Goal: Communication & Community: Ask a question

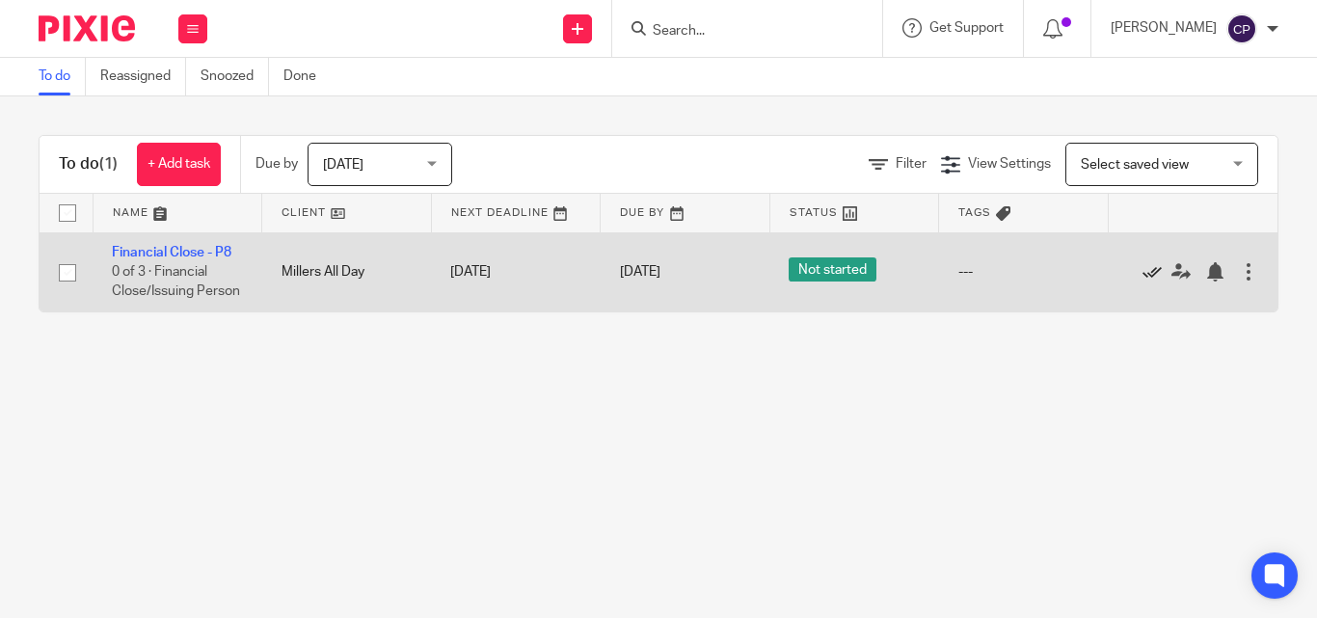
click at [1152, 277] on icon at bounding box center [1152, 271] width 19 height 19
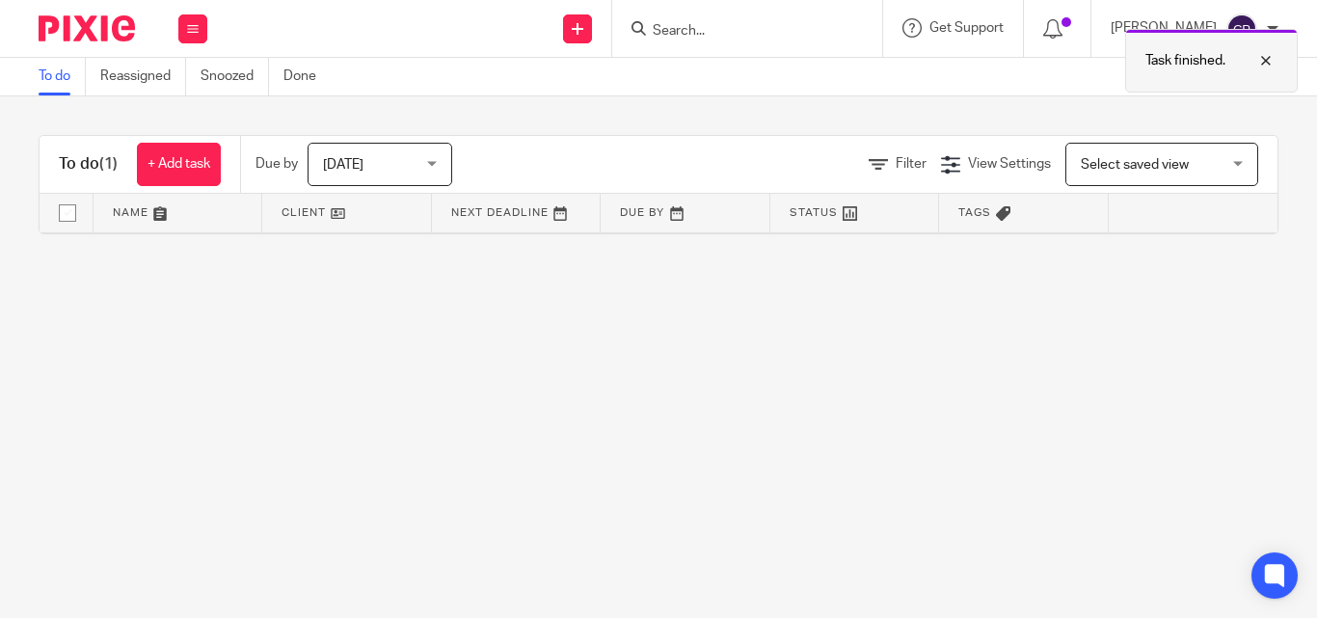
click at [1266, 64] on div at bounding box center [1252, 60] width 52 height 23
click at [731, 40] on input "Search" at bounding box center [738, 31] width 174 height 17
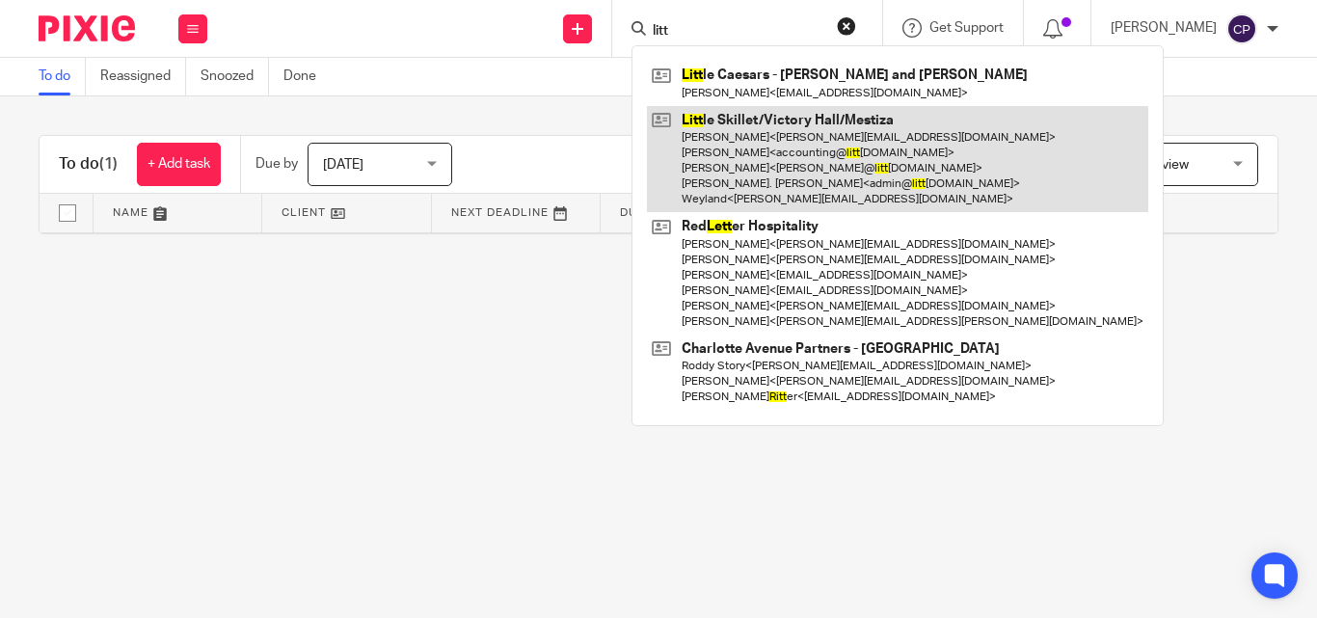
type input "litt"
click at [793, 171] on link at bounding box center [897, 159] width 501 height 107
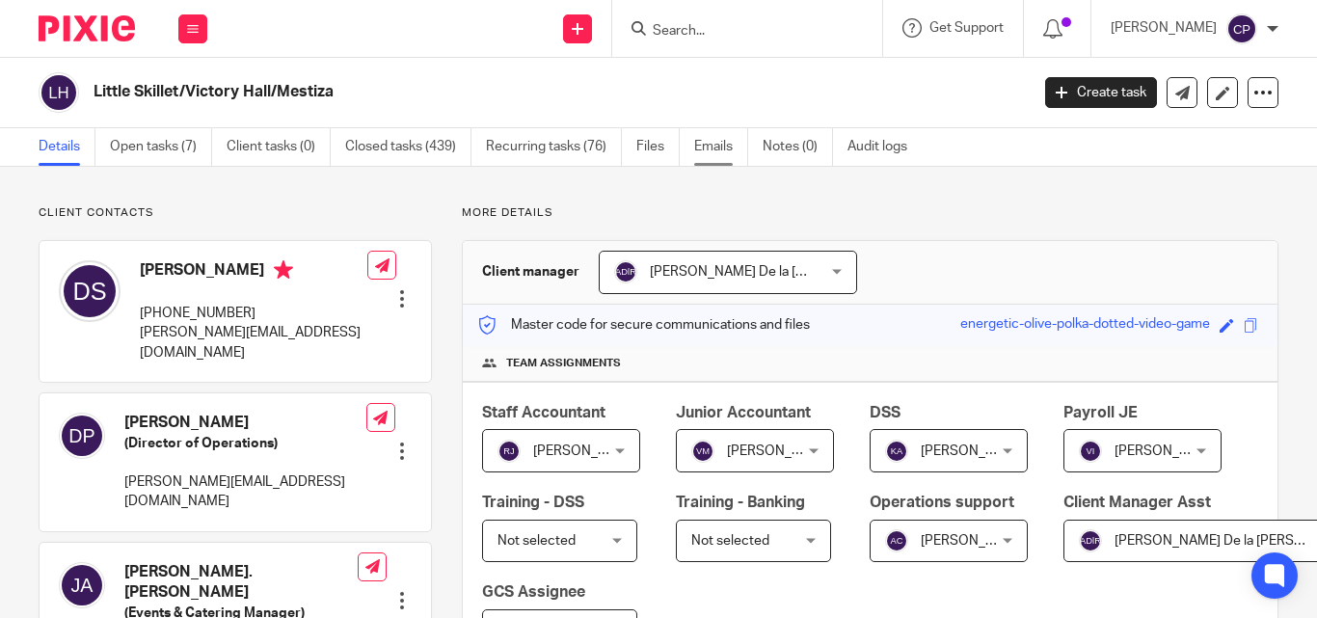
click at [731, 143] on link "Emails" at bounding box center [721, 147] width 54 height 38
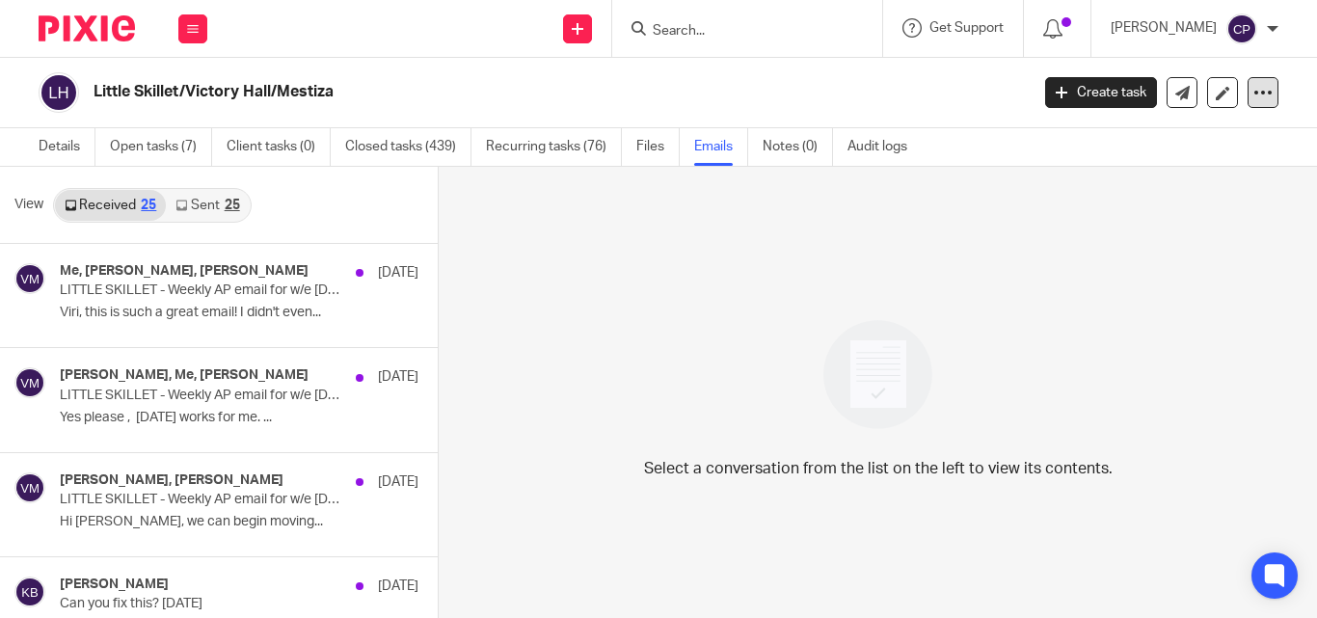
click at [1254, 86] on icon at bounding box center [1263, 92] width 19 height 19
click at [1031, 224] on div "Select a conversation from the list on the left to view its contents." at bounding box center [878, 394] width 879 height 454
click at [200, 214] on link "Sent 25" at bounding box center [207, 205] width 83 height 31
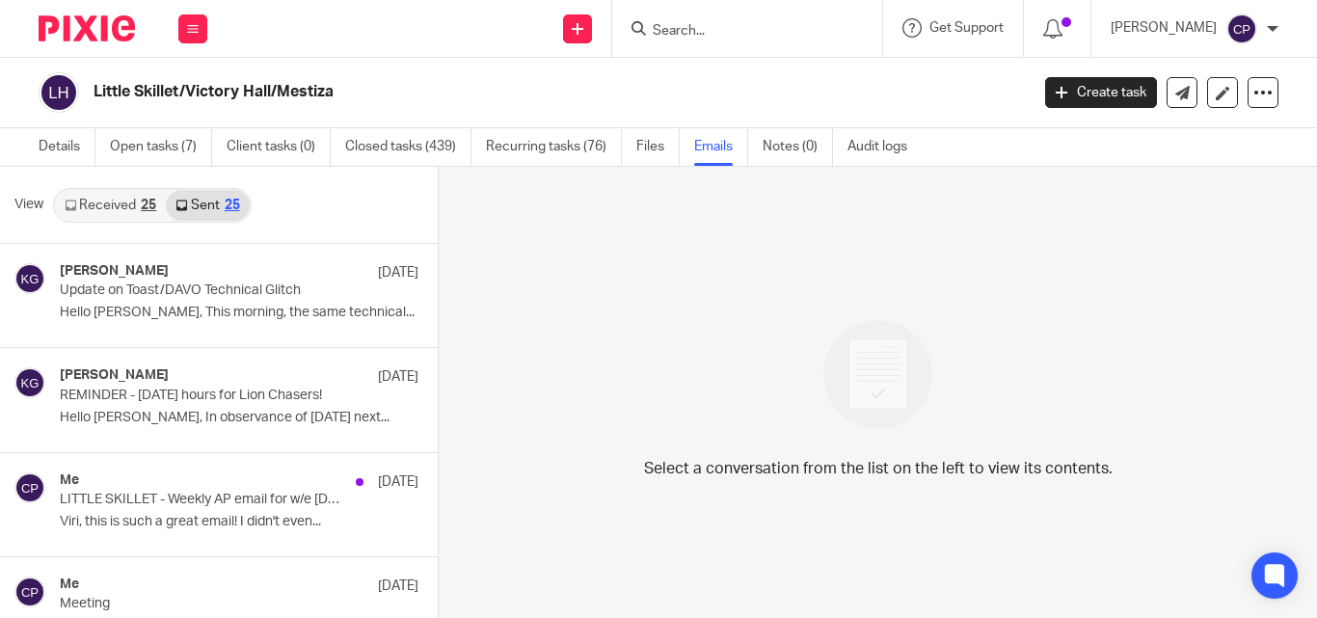
scroll to position [3, 0]
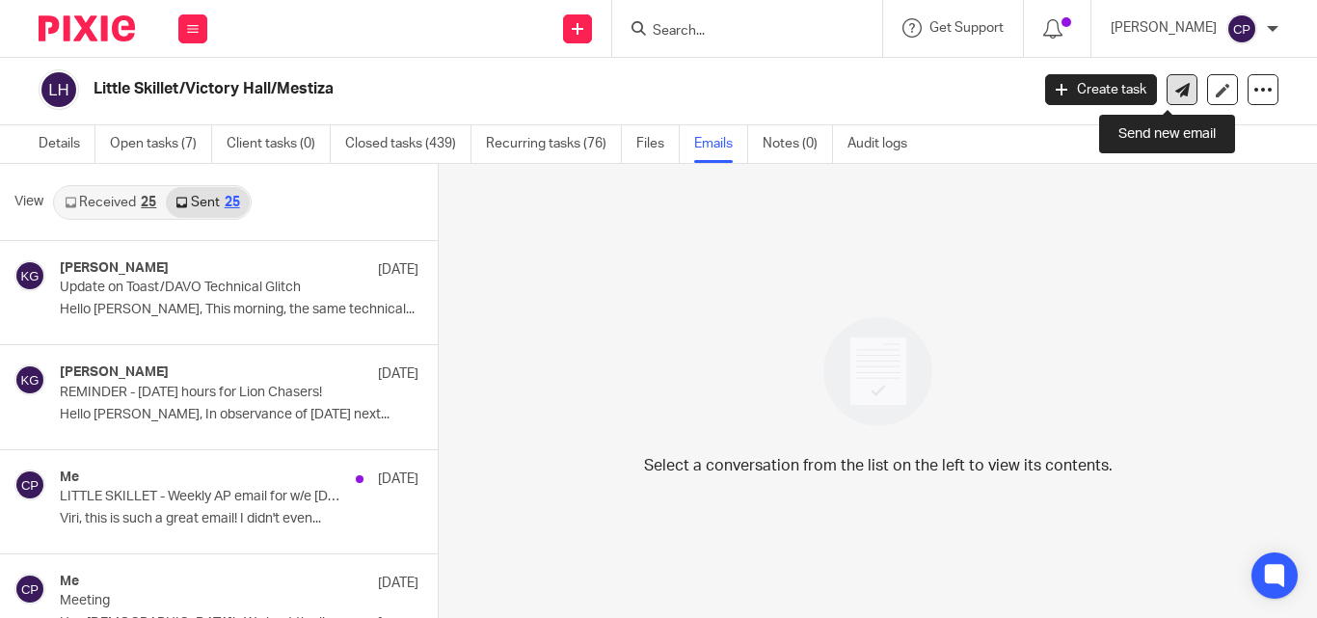
click at [1176, 84] on icon at bounding box center [1183, 90] width 14 height 14
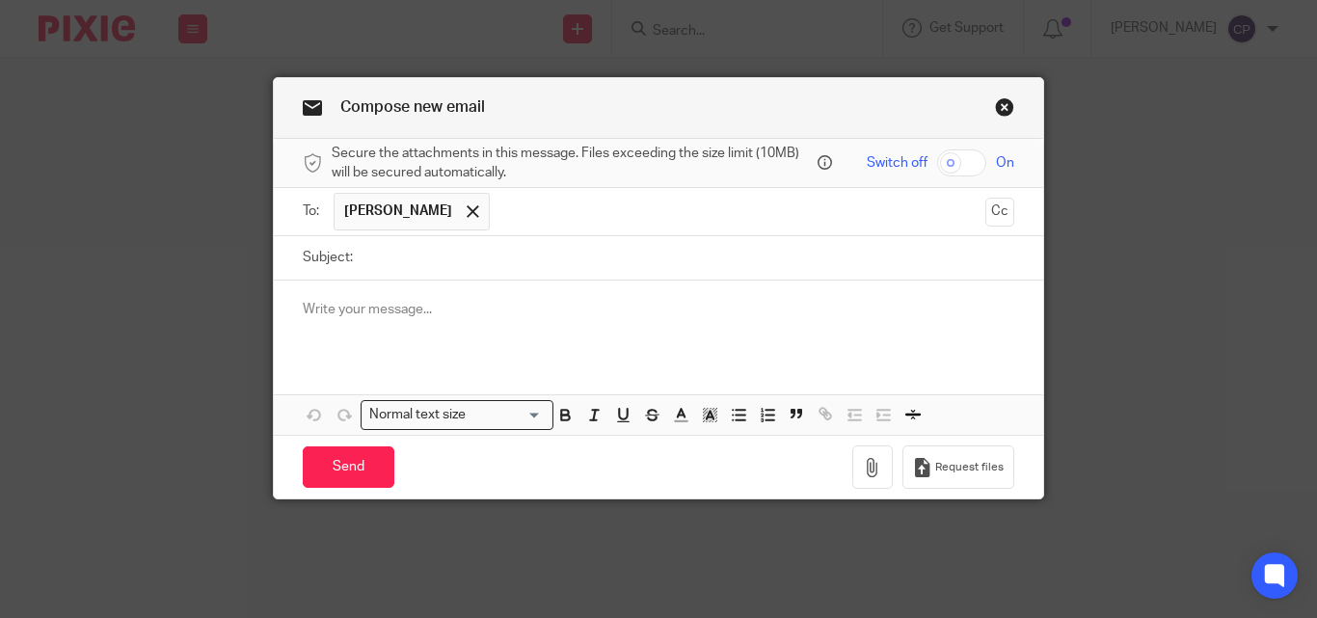
click at [638, 337] on div at bounding box center [659, 318] width 770 height 75
click at [889, 353] on div "here is your secure link" at bounding box center [659, 318] width 770 height 75
click at [528, 420] on input "Search for option" at bounding box center [507, 415] width 69 height 20
click at [647, 448] on div "Send You have unsaved changes Request files" at bounding box center [659, 467] width 770 height 64
click at [995, 106] on link "Close this dialog window" at bounding box center [1004, 110] width 19 height 26
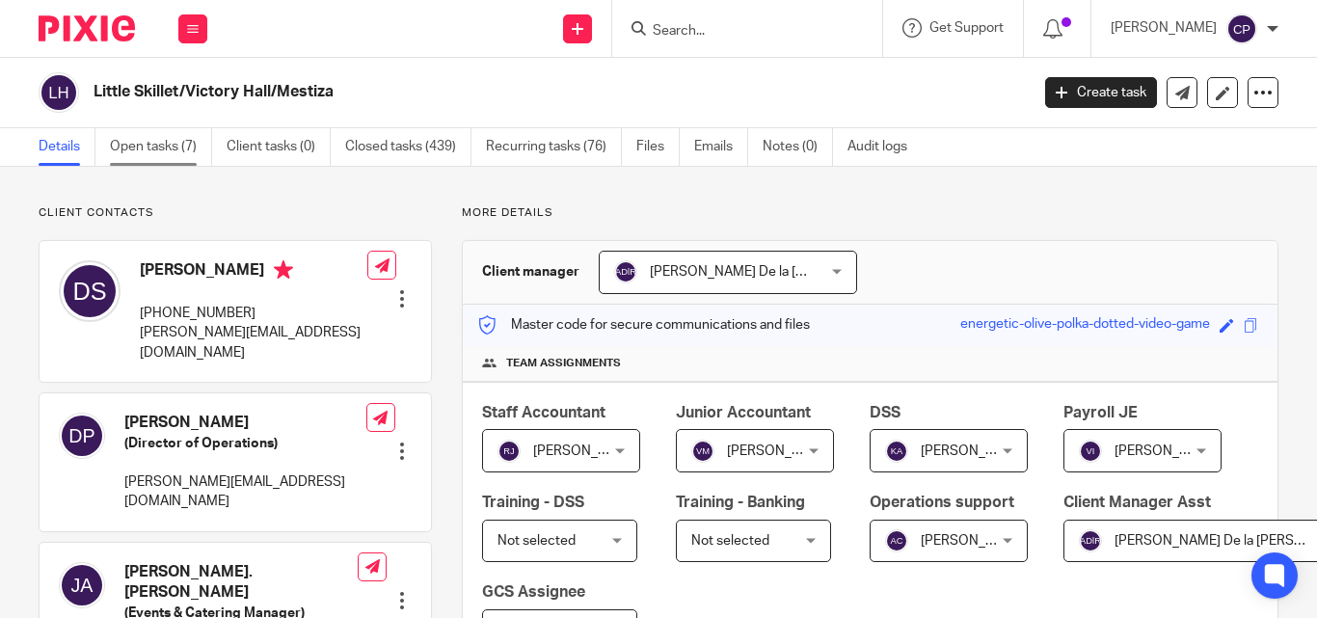
click at [181, 160] on link "Open tasks (7)" at bounding box center [161, 147] width 102 height 38
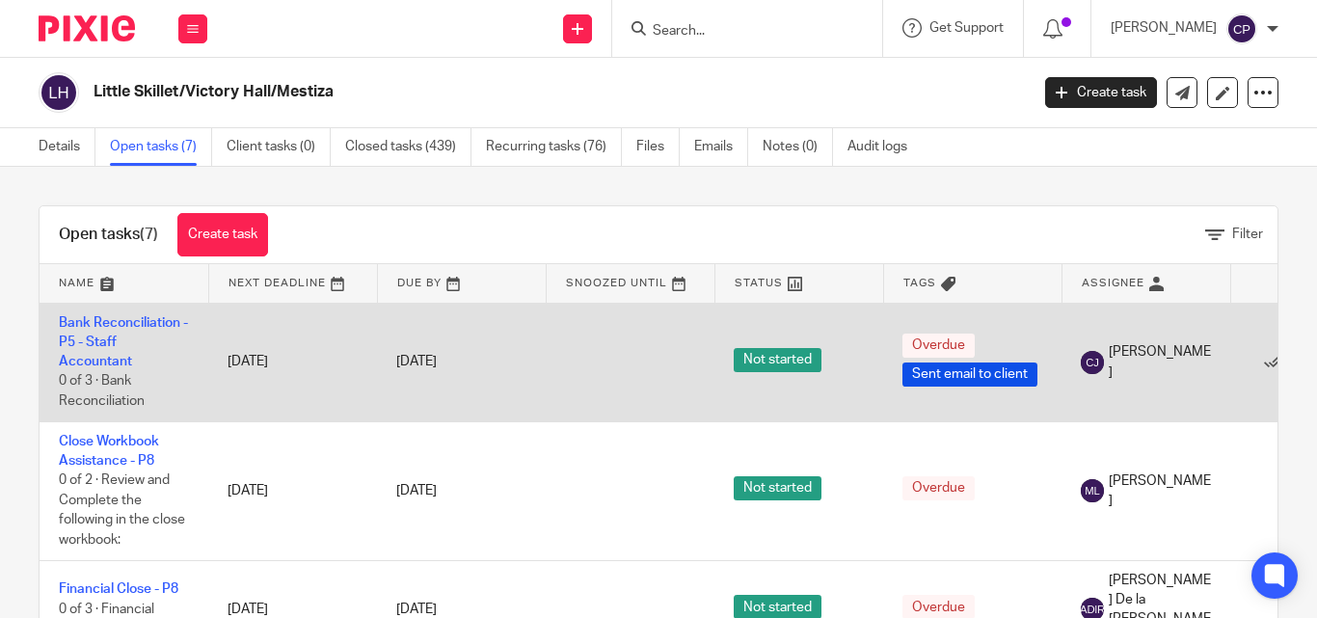
click at [152, 312] on td "Bank Reconciliation - P5 - Staff Accountant 0 of 3 · Bank Reconciliation" at bounding box center [124, 362] width 169 height 119
click at [151, 321] on link "Bank Reconciliation - P5 - Staff Accountant" at bounding box center [123, 342] width 129 height 53
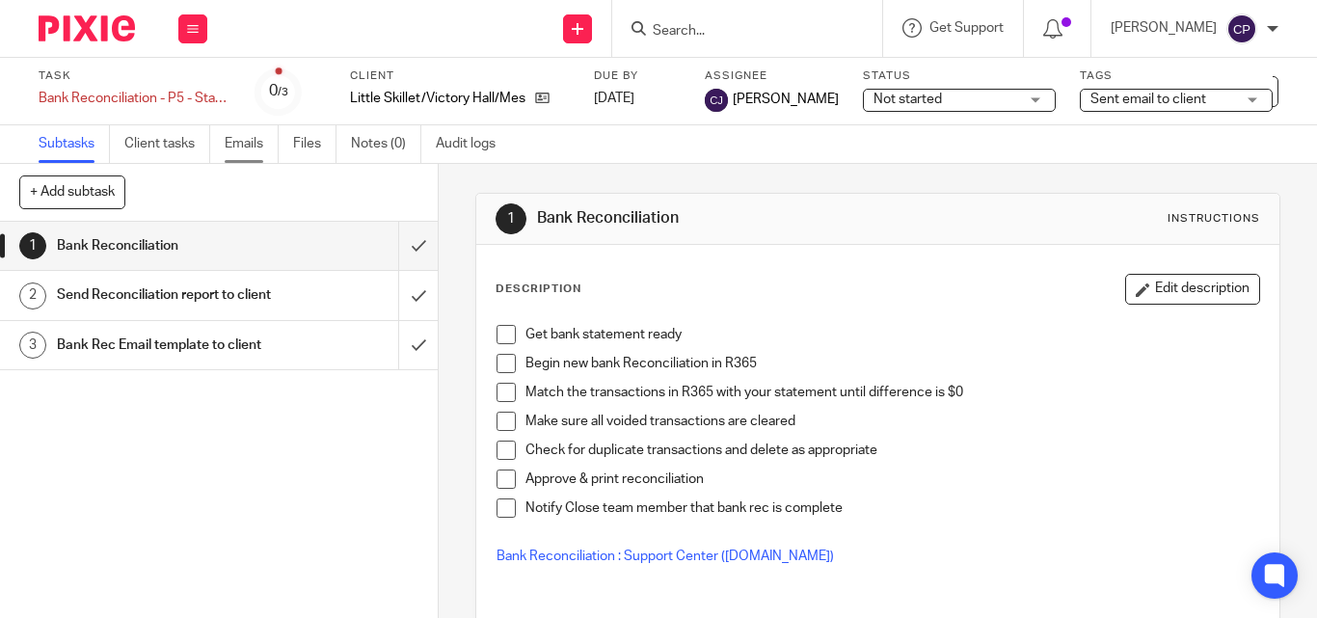
click at [254, 149] on link "Emails" at bounding box center [252, 144] width 54 height 38
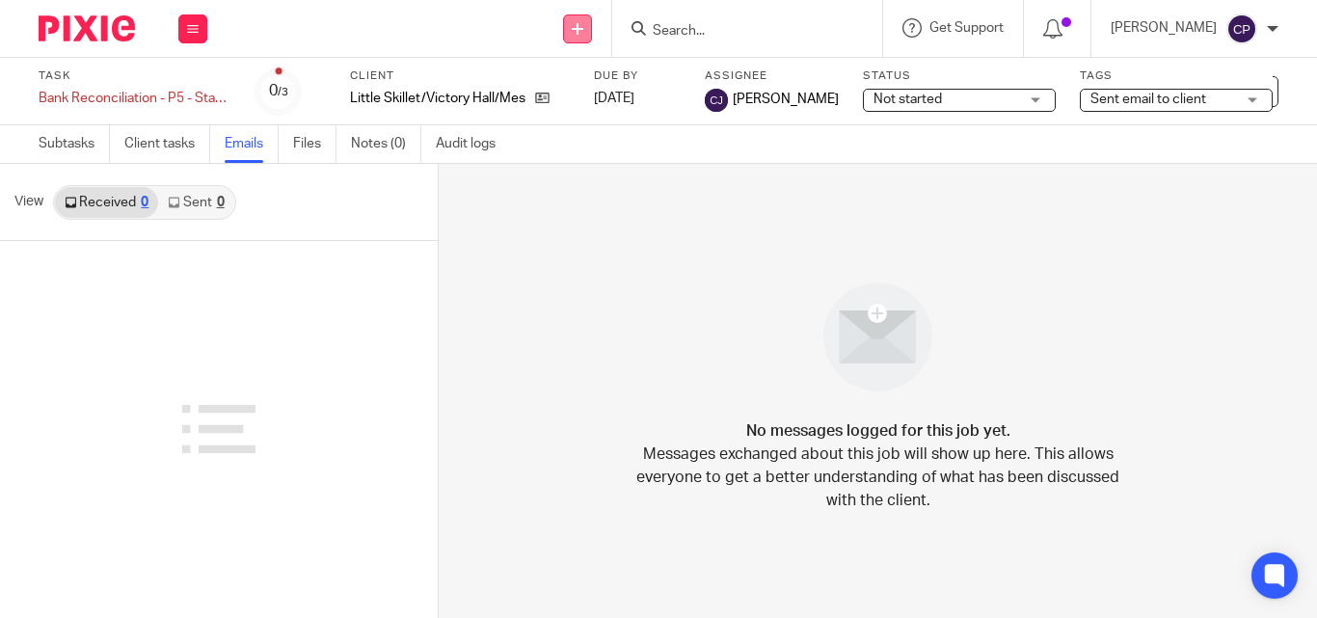
click at [592, 29] on link at bounding box center [577, 28] width 29 height 29
click at [599, 83] on link "Send new email" at bounding box center [587, 90] width 135 height 28
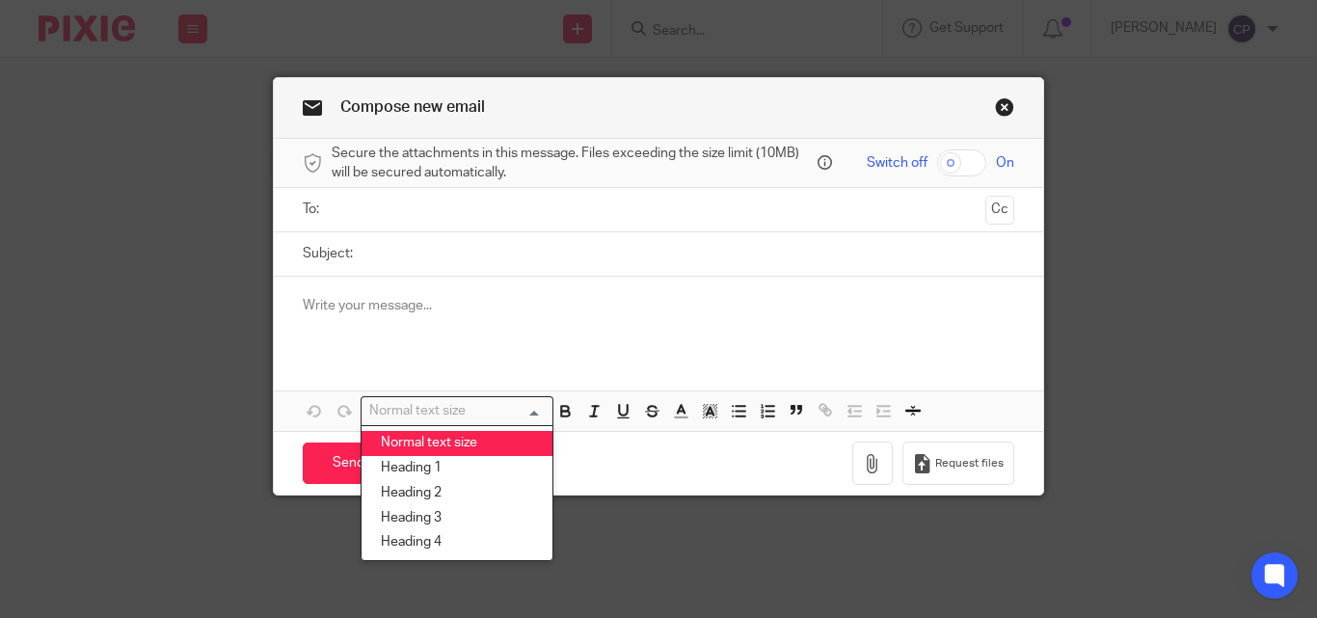
click at [491, 412] on input "Search for option" at bounding box center [453, 411] width 178 height 20
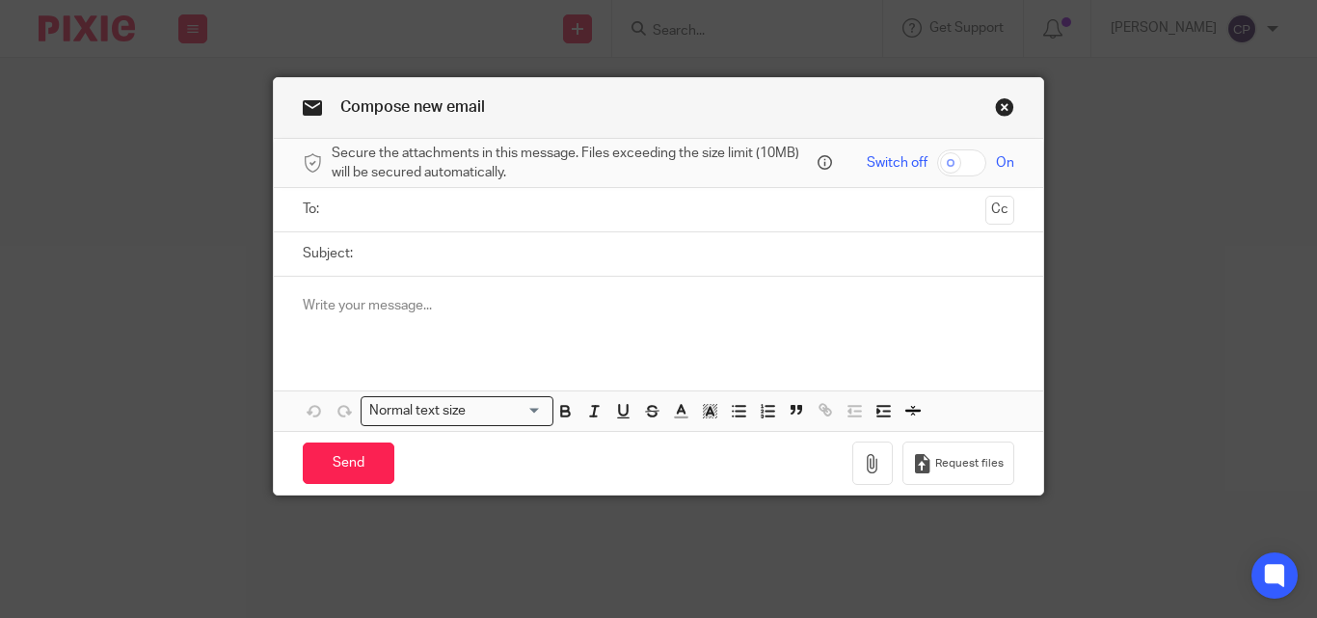
click at [520, 326] on div at bounding box center [659, 314] width 770 height 75
click at [1005, 110] on link "Close this dialog window" at bounding box center [1004, 110] width 19 height 26
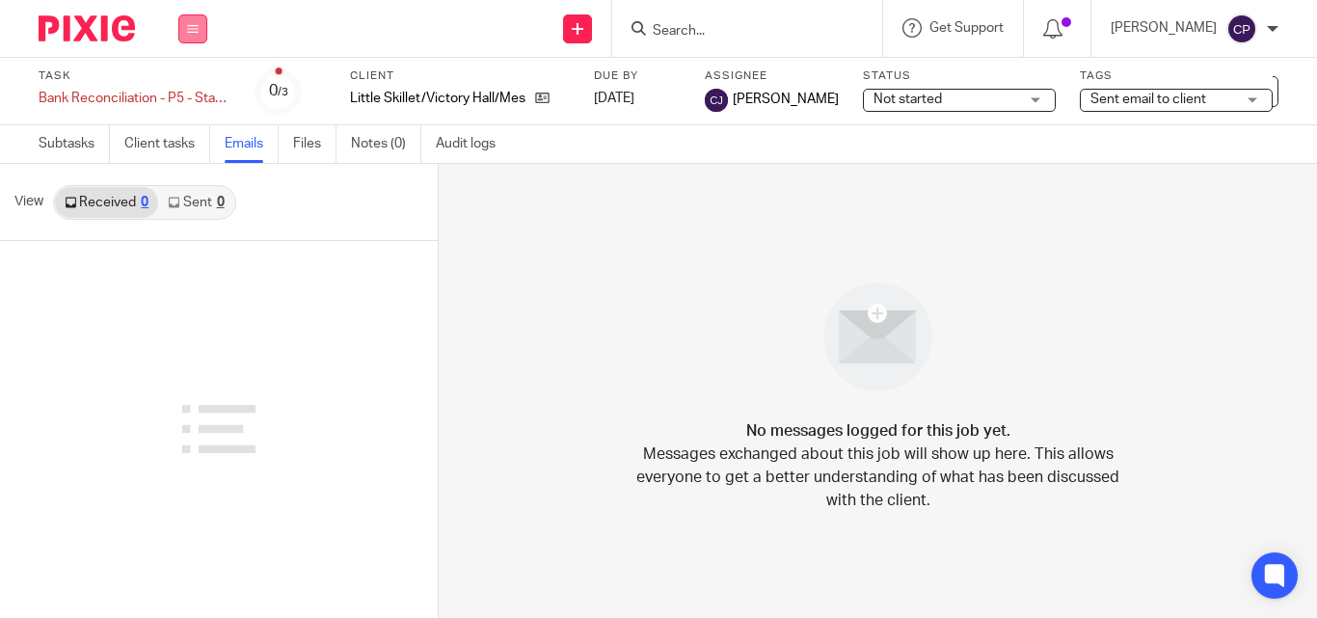
click at [184, 23] on button at bounding box center [192, 28] width 29 height 29
click at [193, 147] on link "Clients" at bounding box center [188, 147] width 42 height 14
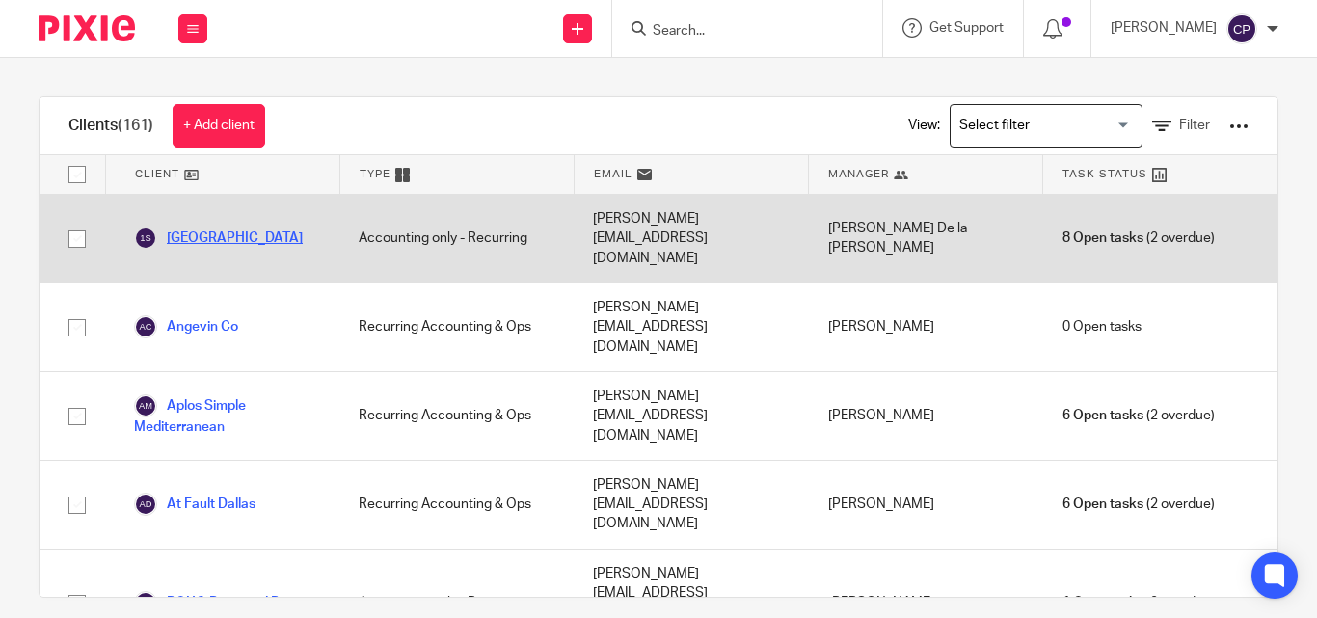
click at [258, 227] on link "[GEOGRAPHIC_DATA]" at bounding box center [218, 238] width 169 height 23
click at [76, 230] on input "checkbox" at bounding box center [77, 239] width 37 height 37
checkbox input "true"
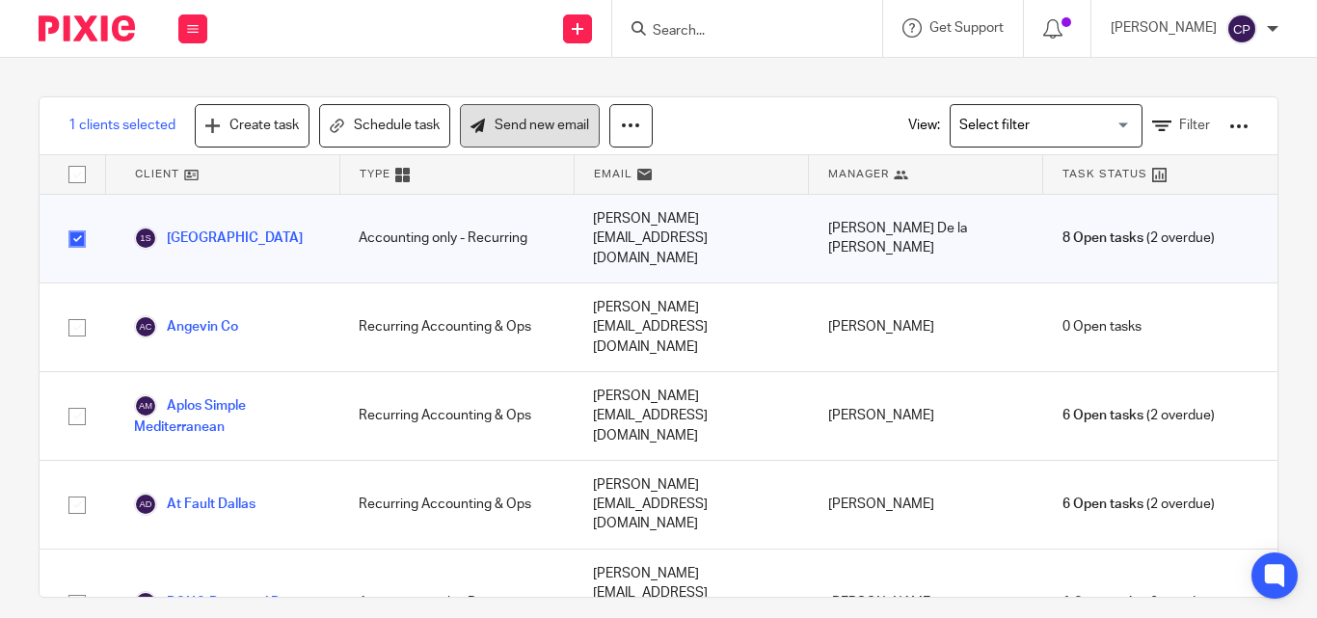
click at [495, 122] on link "Send new email" at bounding box center [530, 125] width 140 height 43
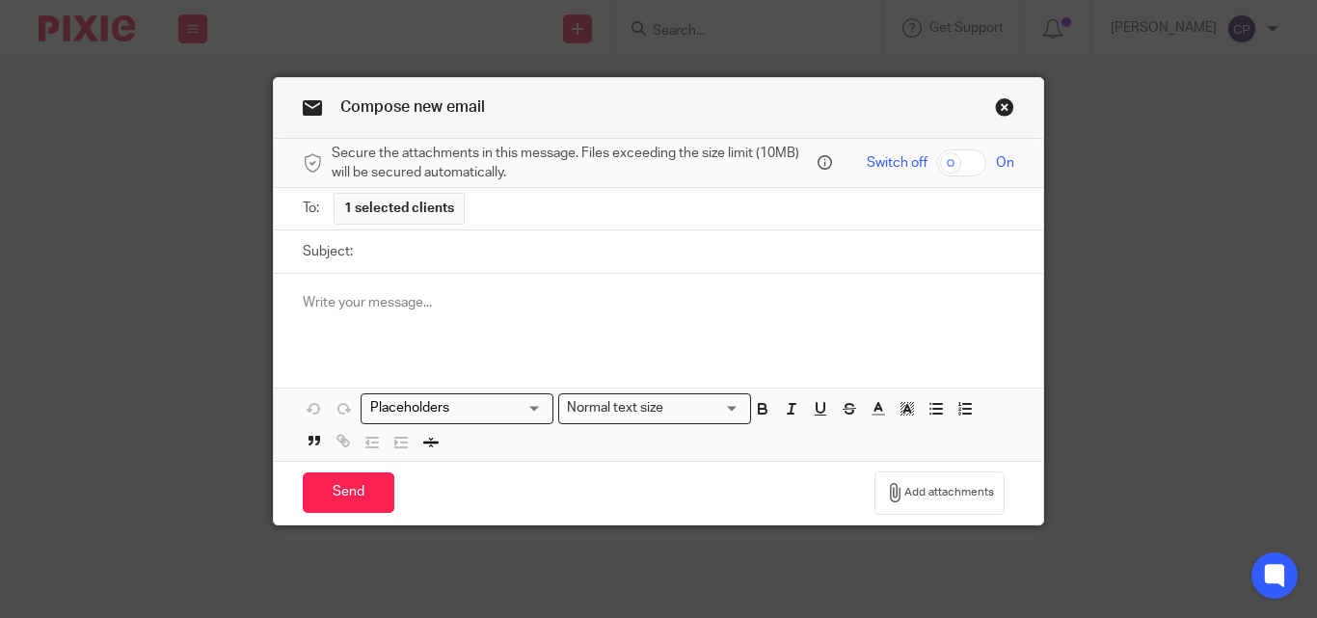
click at [529, 409] on input "Search for option" at bounding box center [453, 408] width 178 height 20
click at [566, 308] on p at bounding box center [659, 302] width 712 height 19
click at [521, 412] on input "Search for option" at bounding box center [453, 408] width 178 height 20
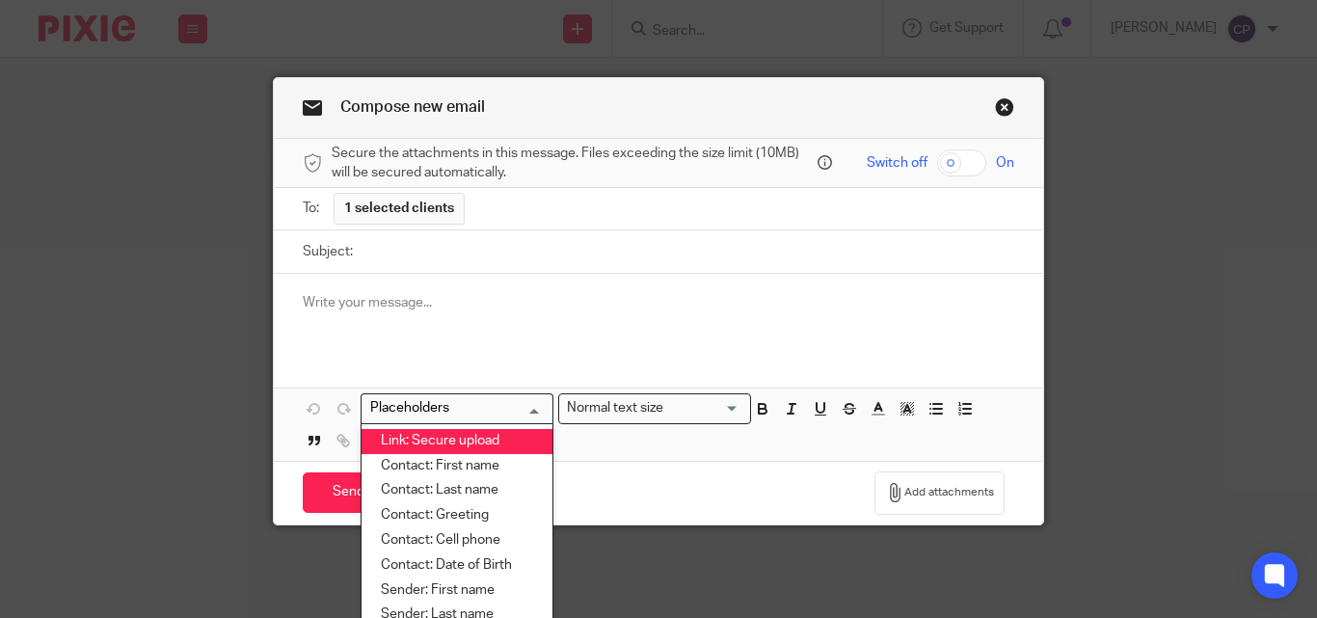
click at [413, 439] on li "Link: Secure upload" at bounding box center [457, 441] width 191 height 25
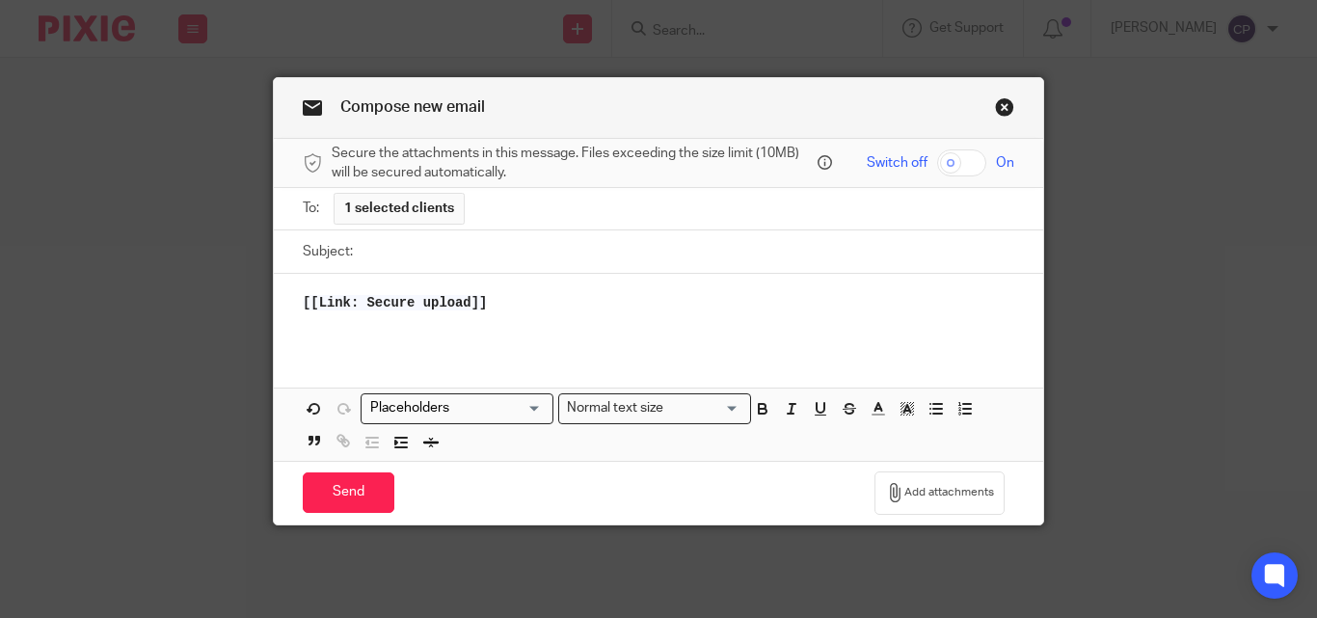
click at [995, 112] on link "Close this dialog window" at bounding box center [1004, 110] width 19 height 26
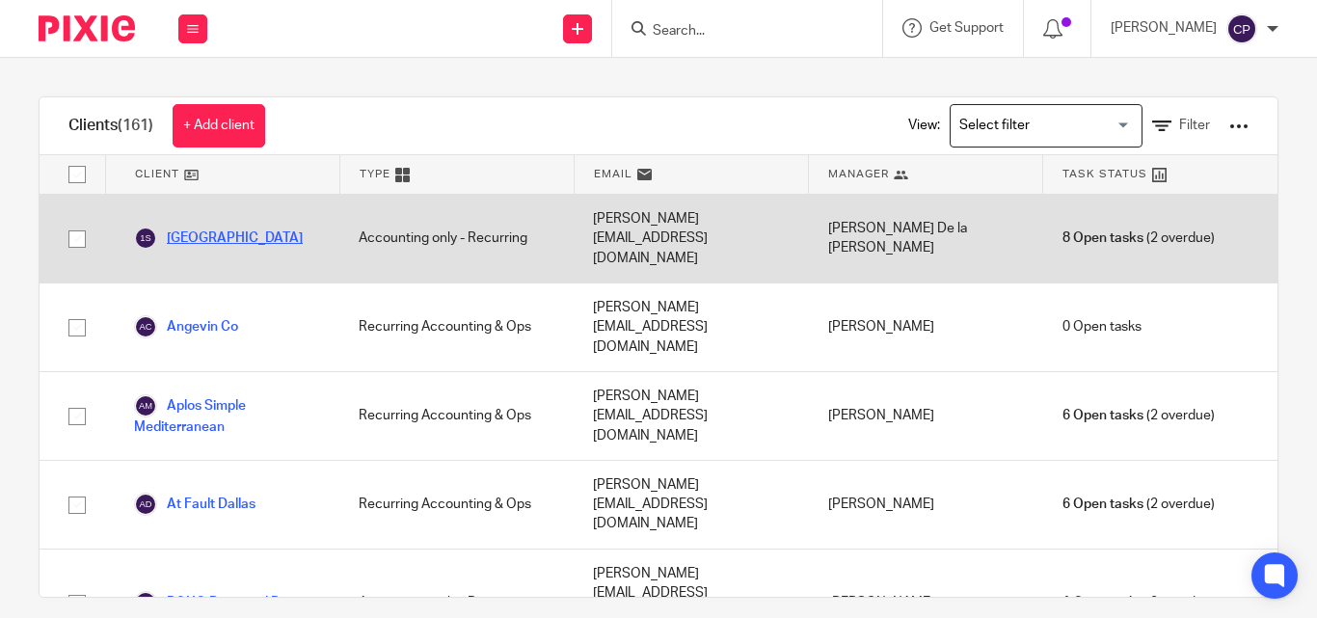
click at [248, 232] on link "[GEOGRAPHIC_DATA]" at bounding box center [218, 238] width 169 height 23
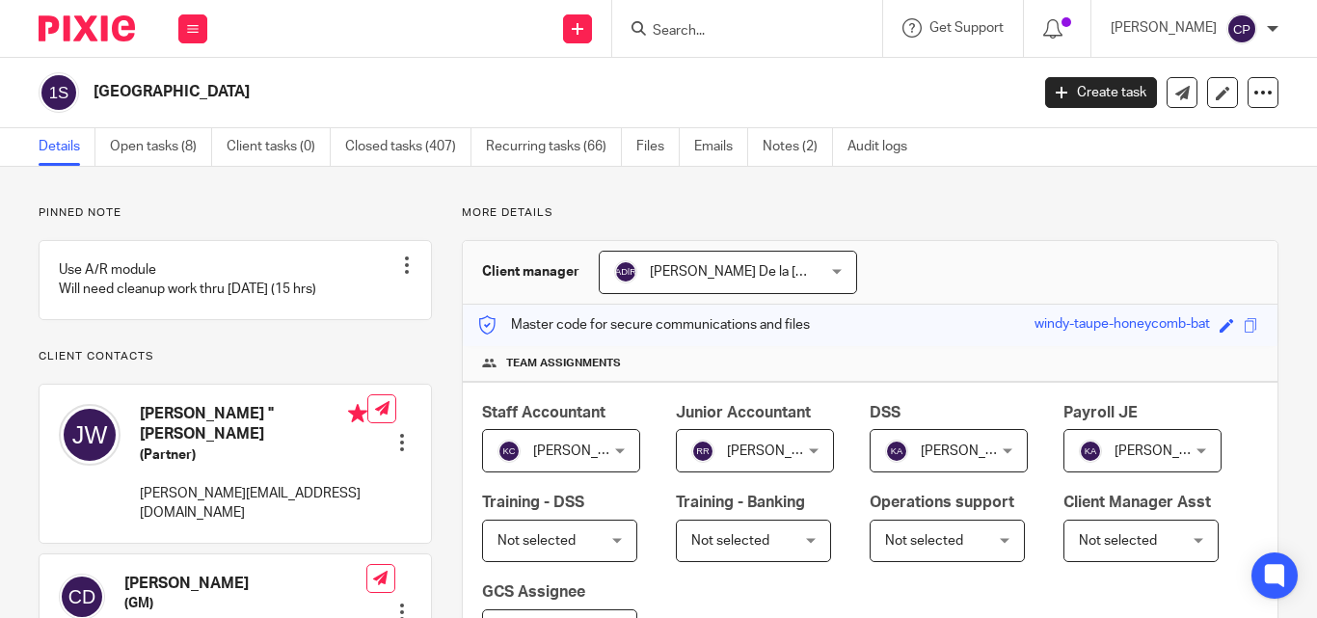
click at [659, 155] on link "Files" at bounding box center [658, 147] width 43 height 38
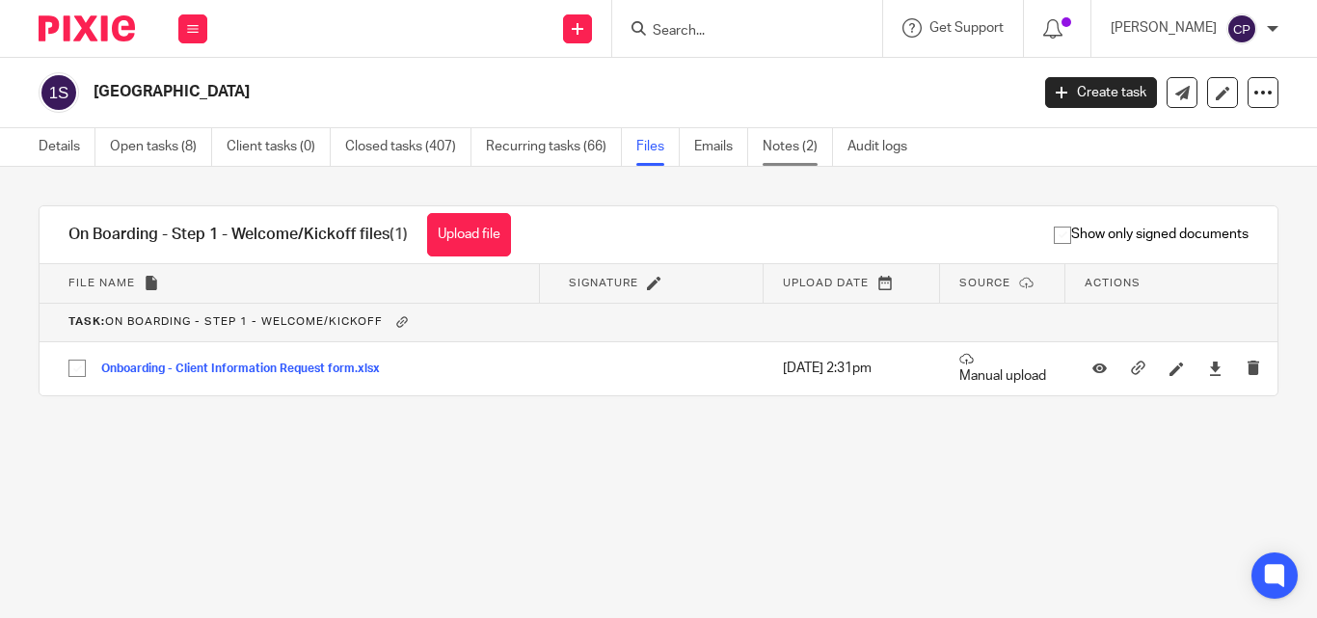
click at [783, 146] on link "Notes (2)" at bounding box center [798, 147] width 70 height 38
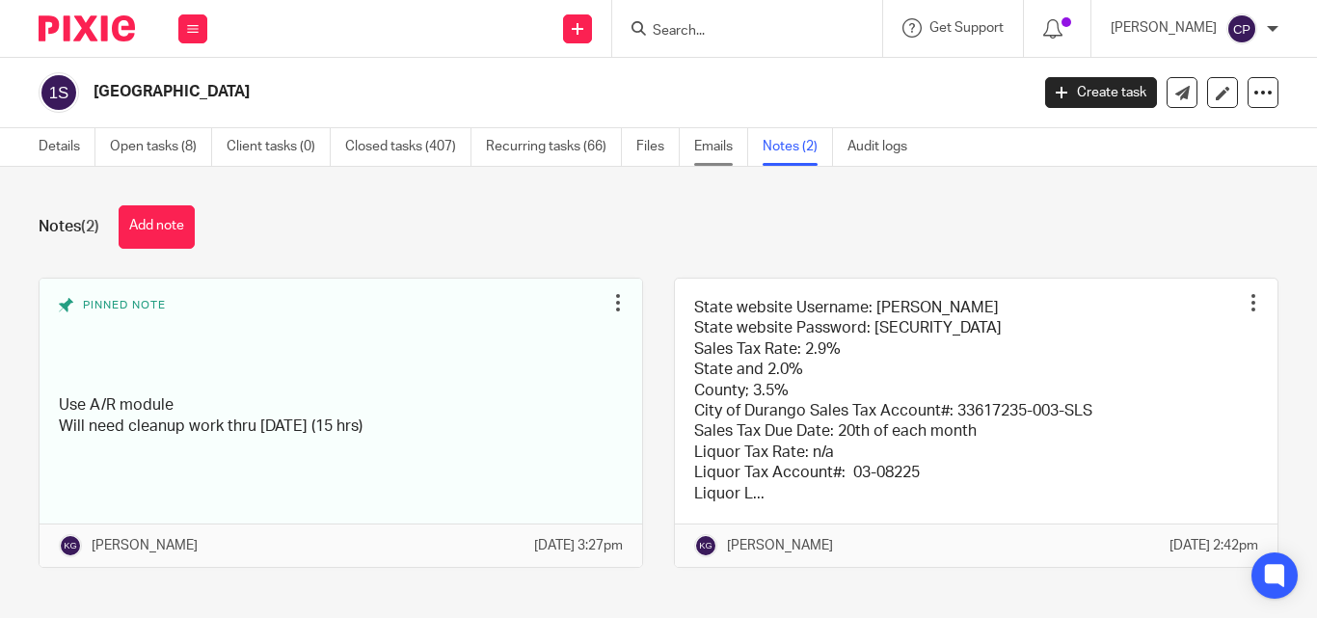
click at [711, 150] on link "Emails" at bounding box center [721, 147] width 54 height 38
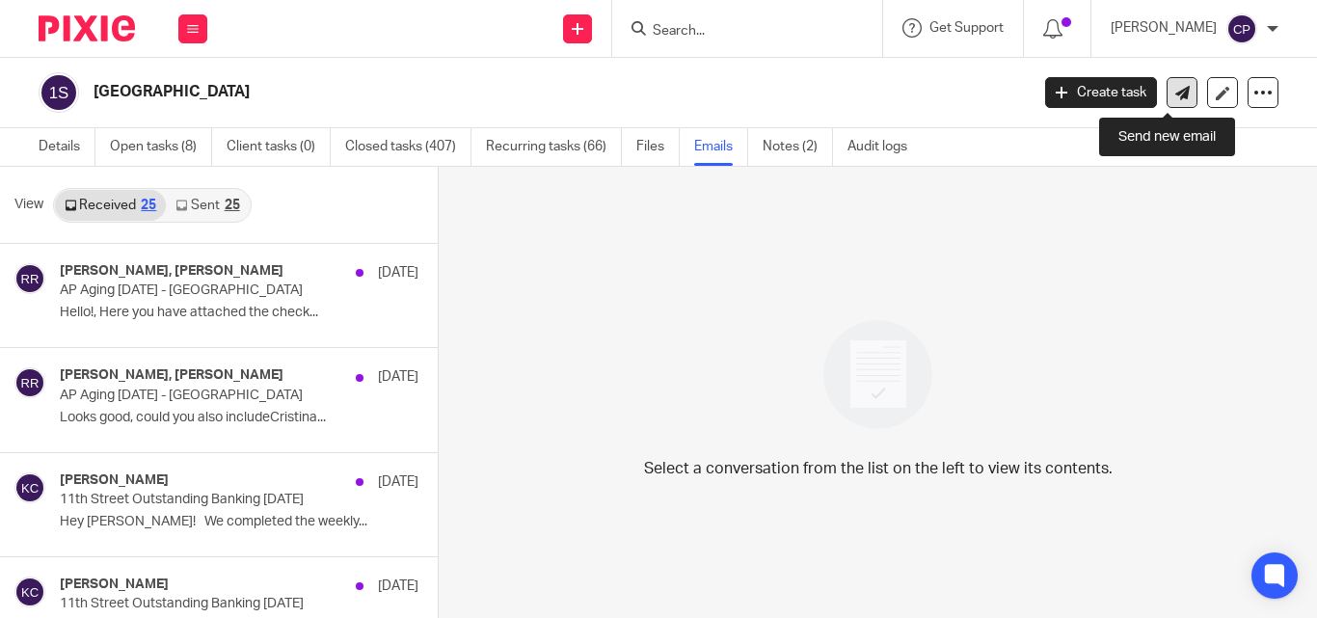
click at [1181, 91] on link at bounding box center [1182, 92] width 31 height 31
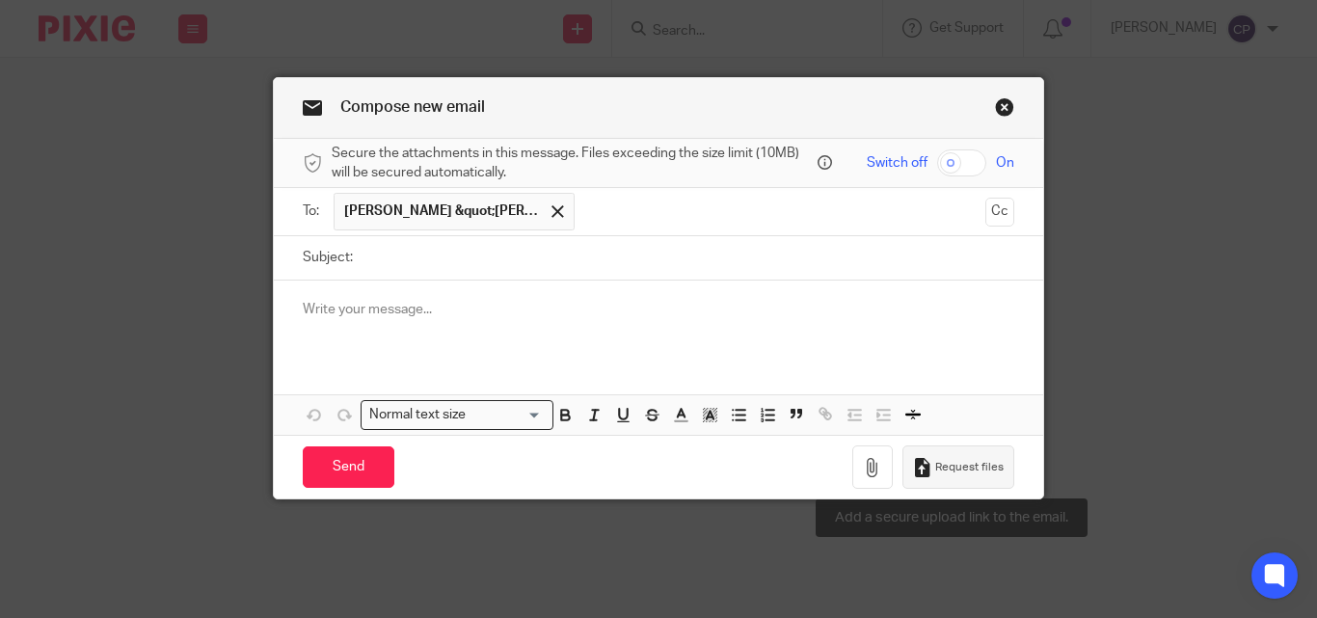
click at [960, 461] on span "Request files" at bounding box center [969, 467] width 68 height 15
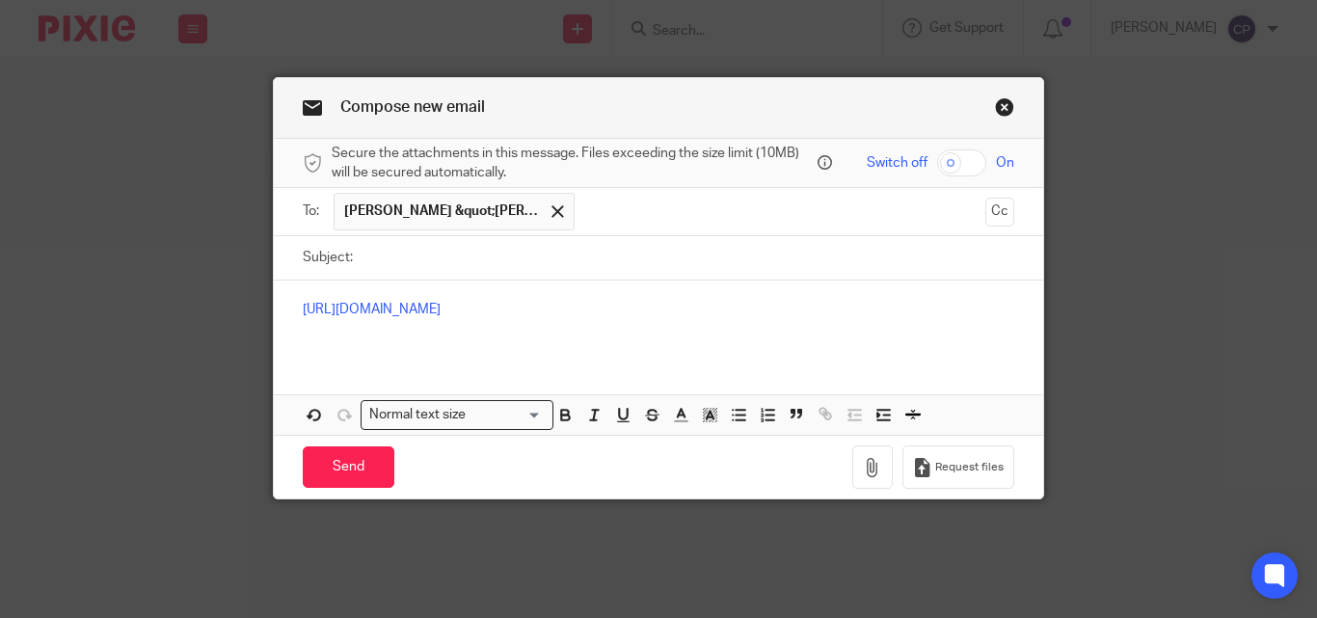
click at [1000, 97] on link "Close this dialog window" at bounding box center [1004, 110] width 19 height 26
